Goal: Task Accomplishment & Management: Manage account settings

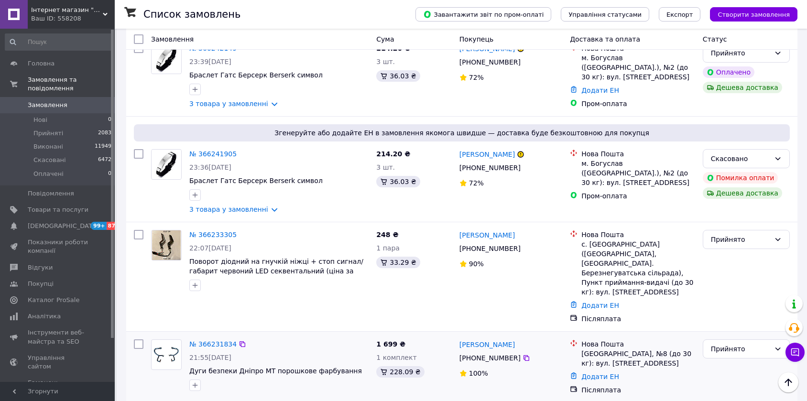
scroll to position [1203, 0]
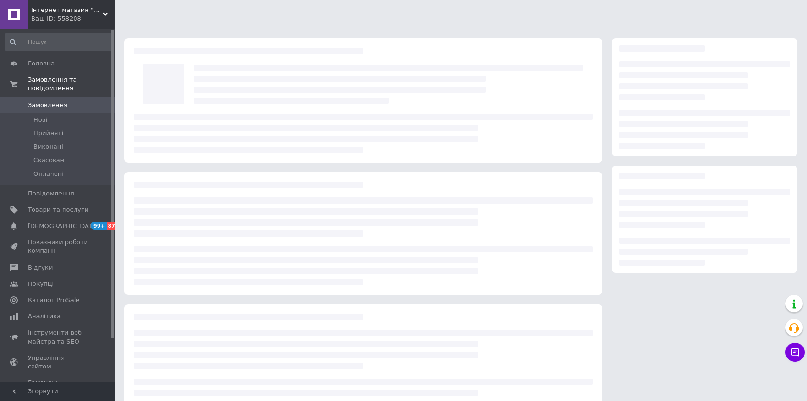
click at [68, 101] on span "Замовлення" at bounding box center [58, 105] width 61 height 9
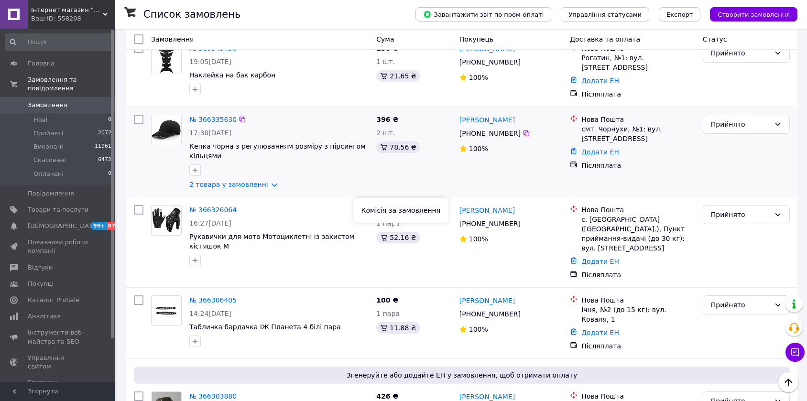
scroll to position [212, 0]
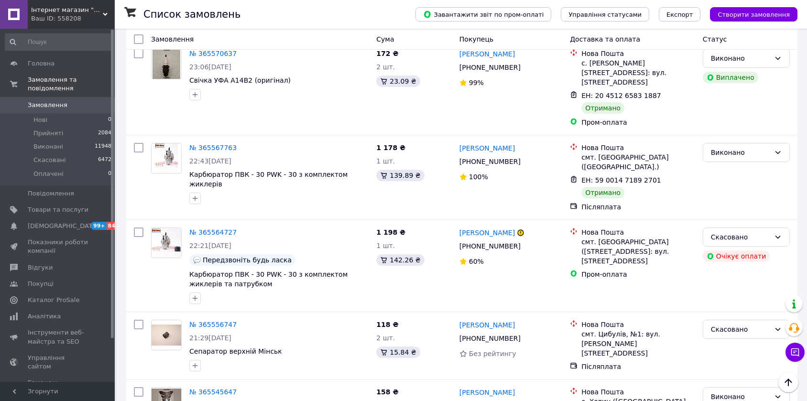
scroll to position [7617, 0]
click at [724, 217] on li "Виконано" at bounding box center [746, 214] width 86 height 17
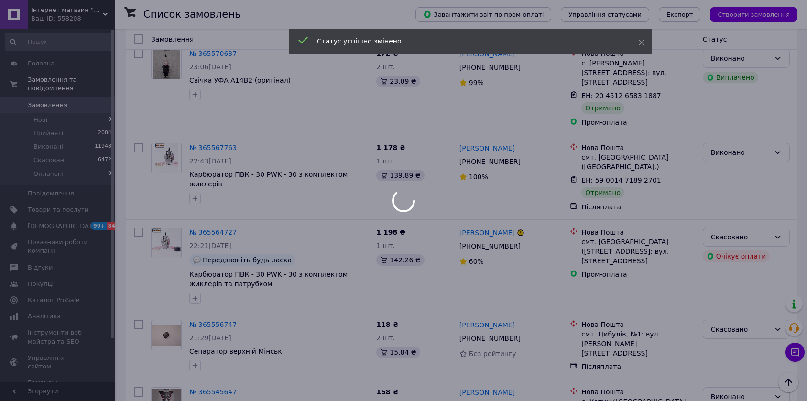
click at [735, 277] on div at bounding box center [403, 200] width 807 height 401
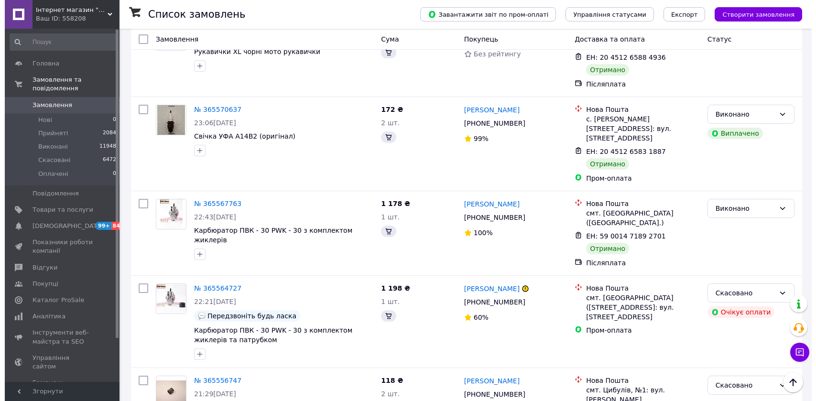
scroll to position [7668, 0]
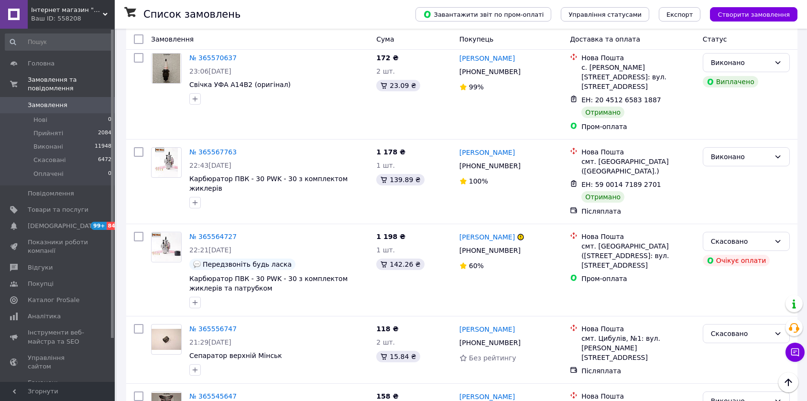
click at [720, 320] on li "Скасовано" at bounding box center [746, 316] width 86 height 17
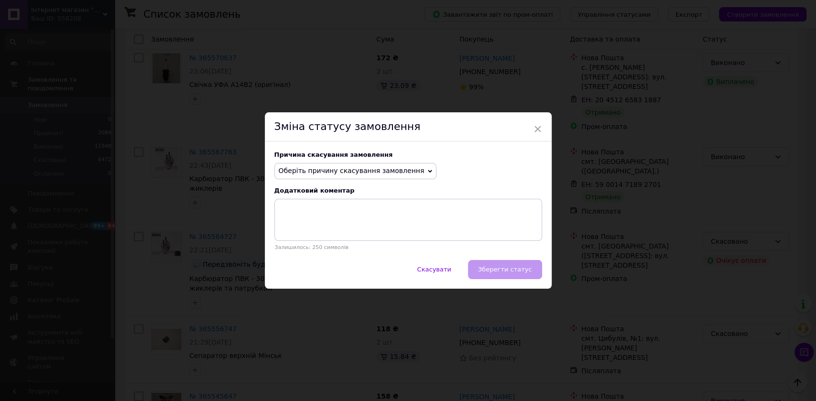
click at [379, 174] on span "Оберіть причину скасування замовлення" at bounding box center [355, 171] width 163 height 16
click at [319, 218] on li "Оплата не надійшла" at bounding box center [356, 216] width 162 height 13
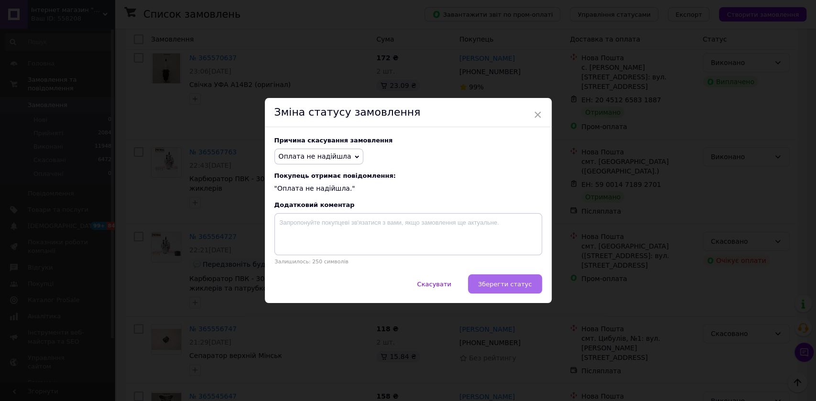
click at [486, 281] on span "Зберегти статус" at bounding box center [505, 284] width 54 height 7
